Goal: Subscribe to service/newsletter

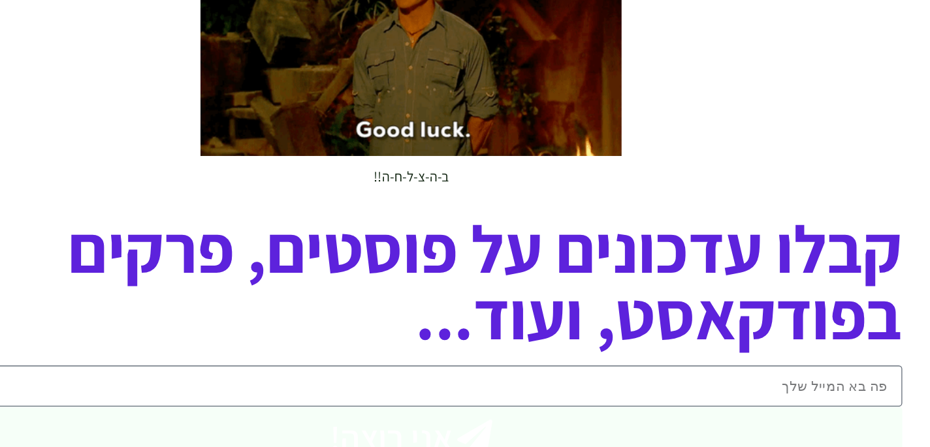
scroll to position [4009, 0]
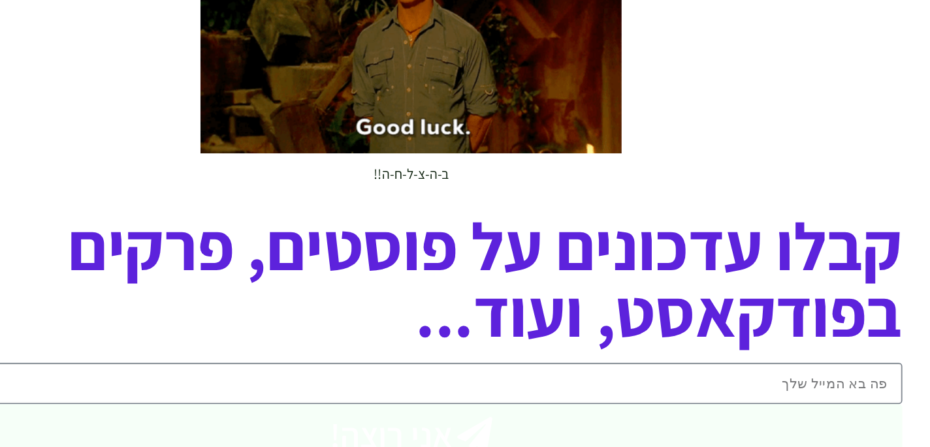
click at [808, 385] on input "email" at bounding box center [464, 400] width 731 height 31
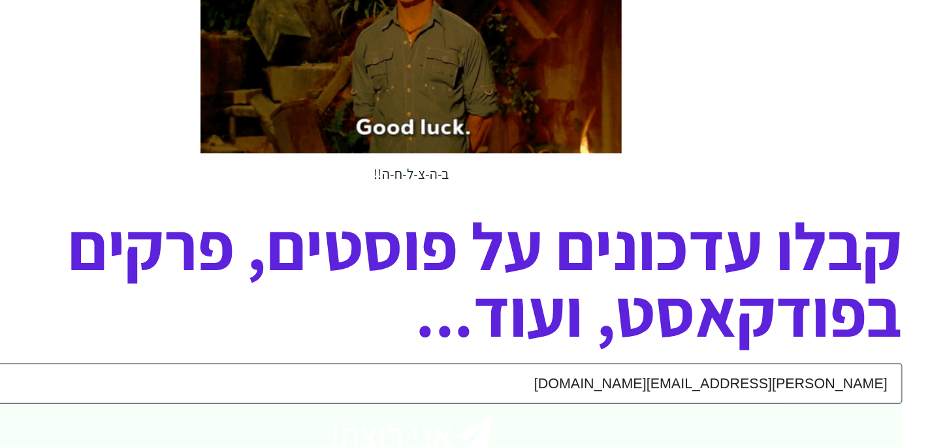
type input "[PERSON_NAME][EMAIL_ADDRESS][DOMAIN_NAME]"
click at [759, 415] on button "אני רוצה!" at bounding box center [464, 438] width 731 height 46
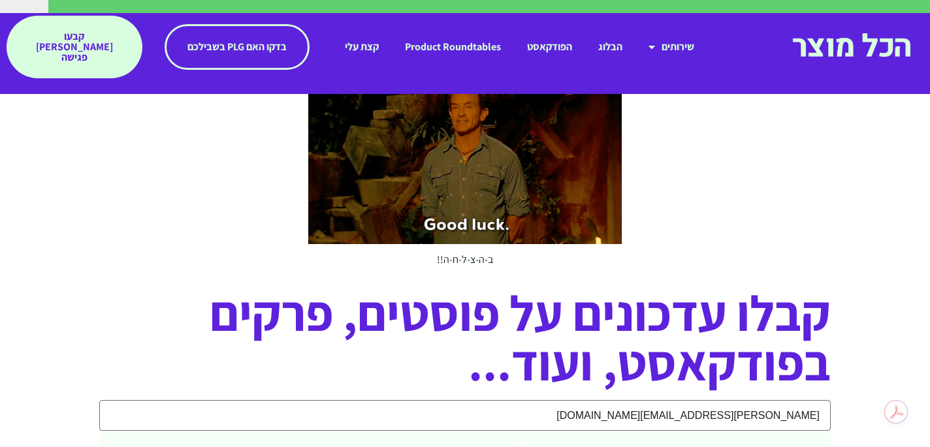
scroll to position [4016, 0]
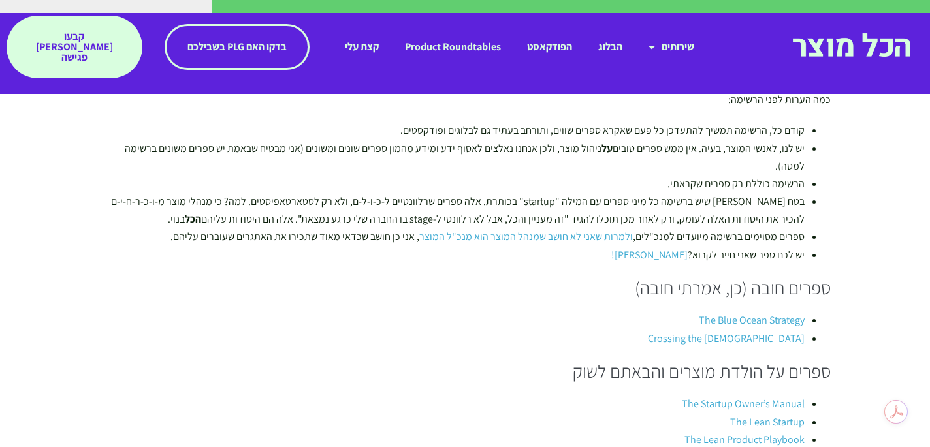
scroll to position [3237, 0]
